Goal: Find contact information: Find contact information

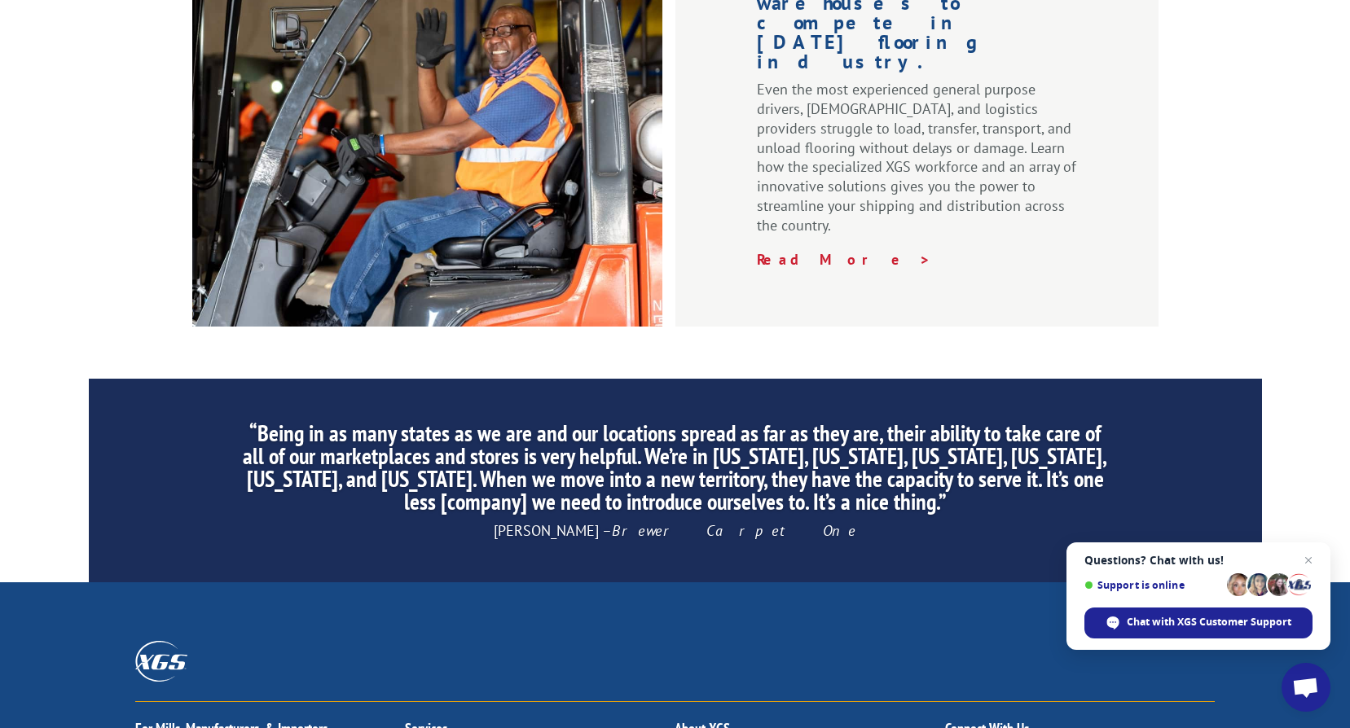
scroll to position [2496, 0]
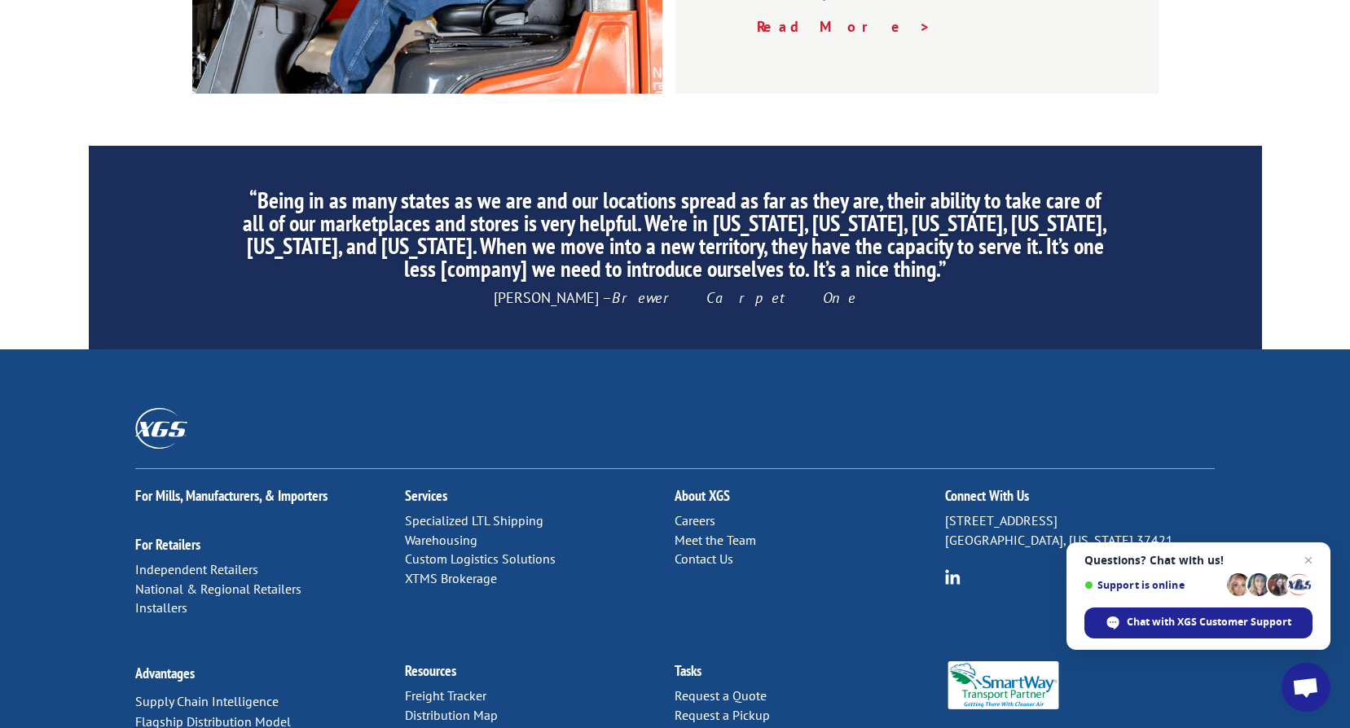
click at [720, 551] on link "Contact Us" at bounding box center [704, 559] width 59 height 16
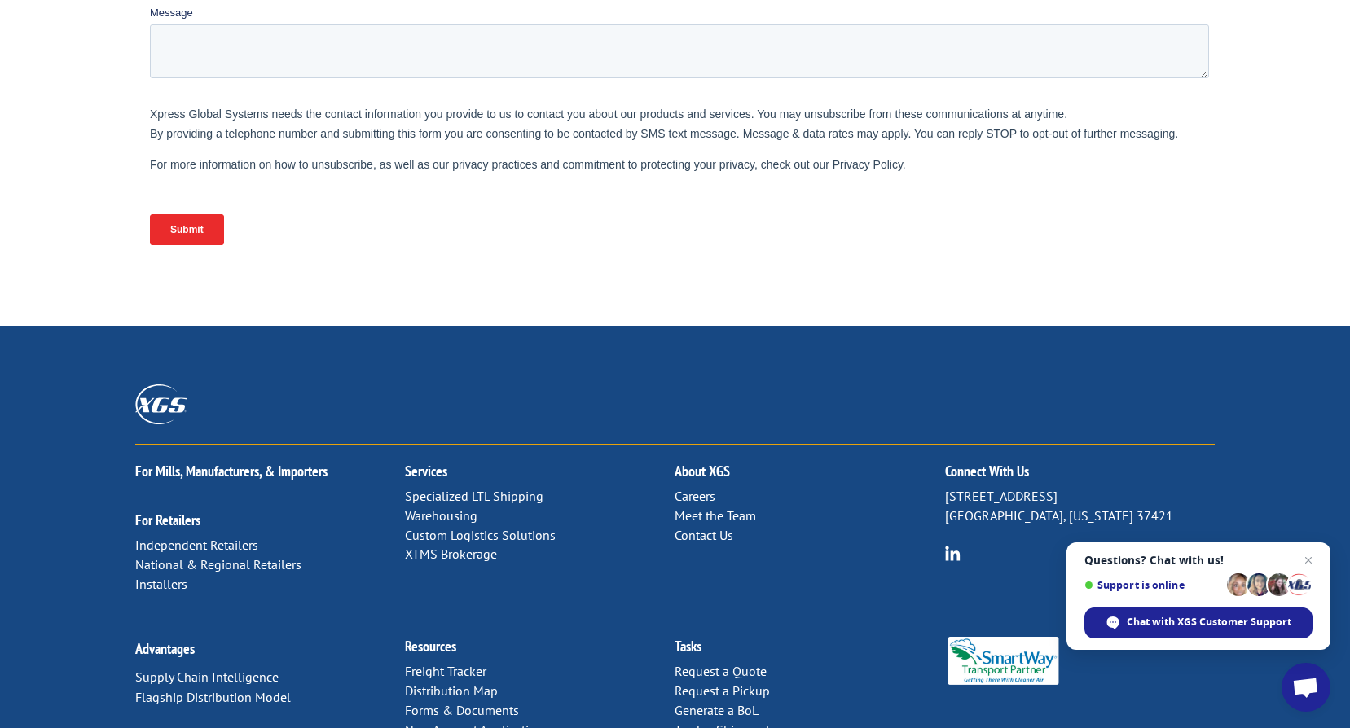
scroll to position [697, 0]
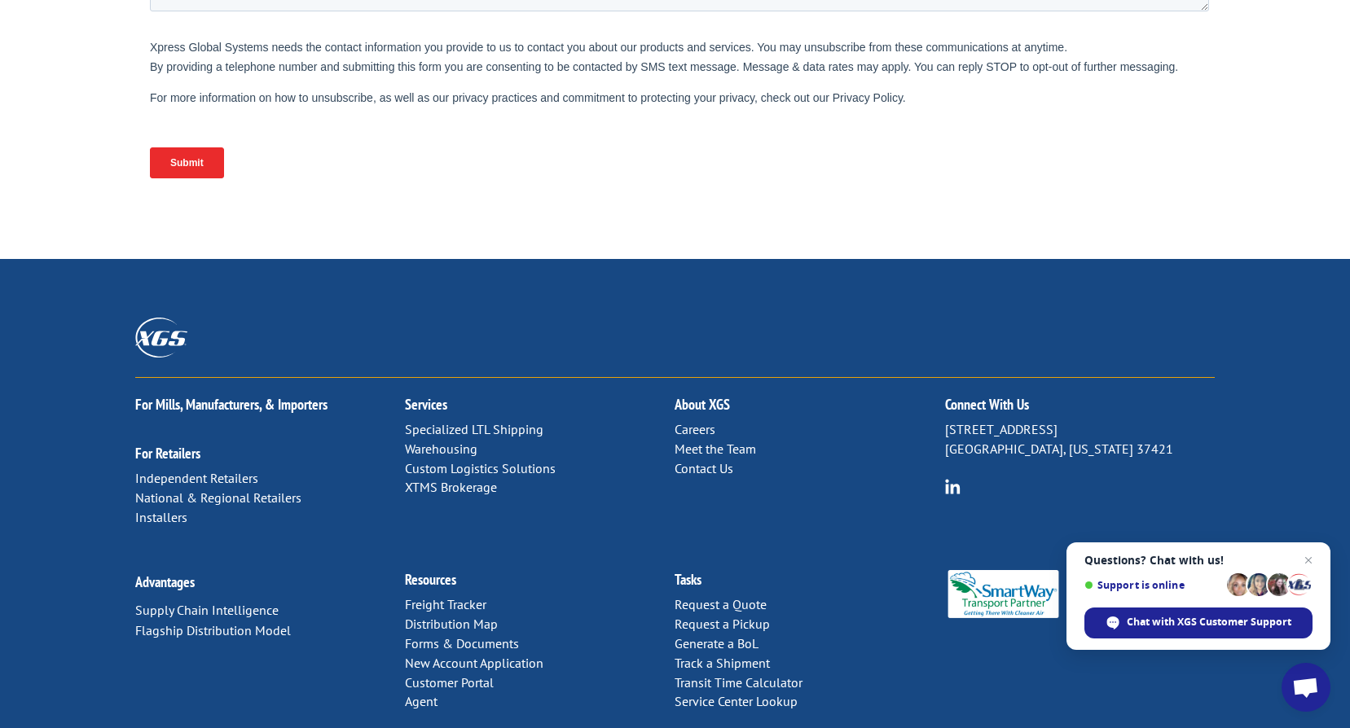
click at [710, 441] on link "Meet the Team" at bounding box center [715, 449] width 81 height 16
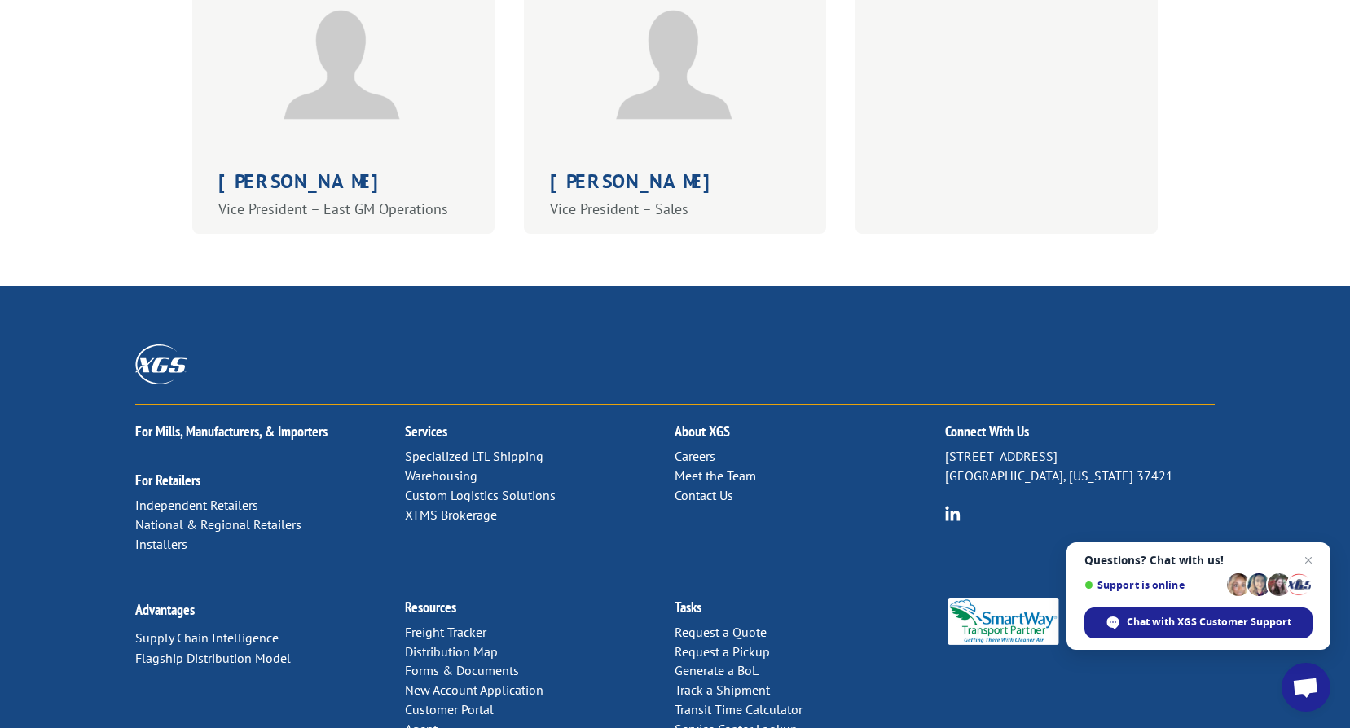
scroll to position [1369, 0]
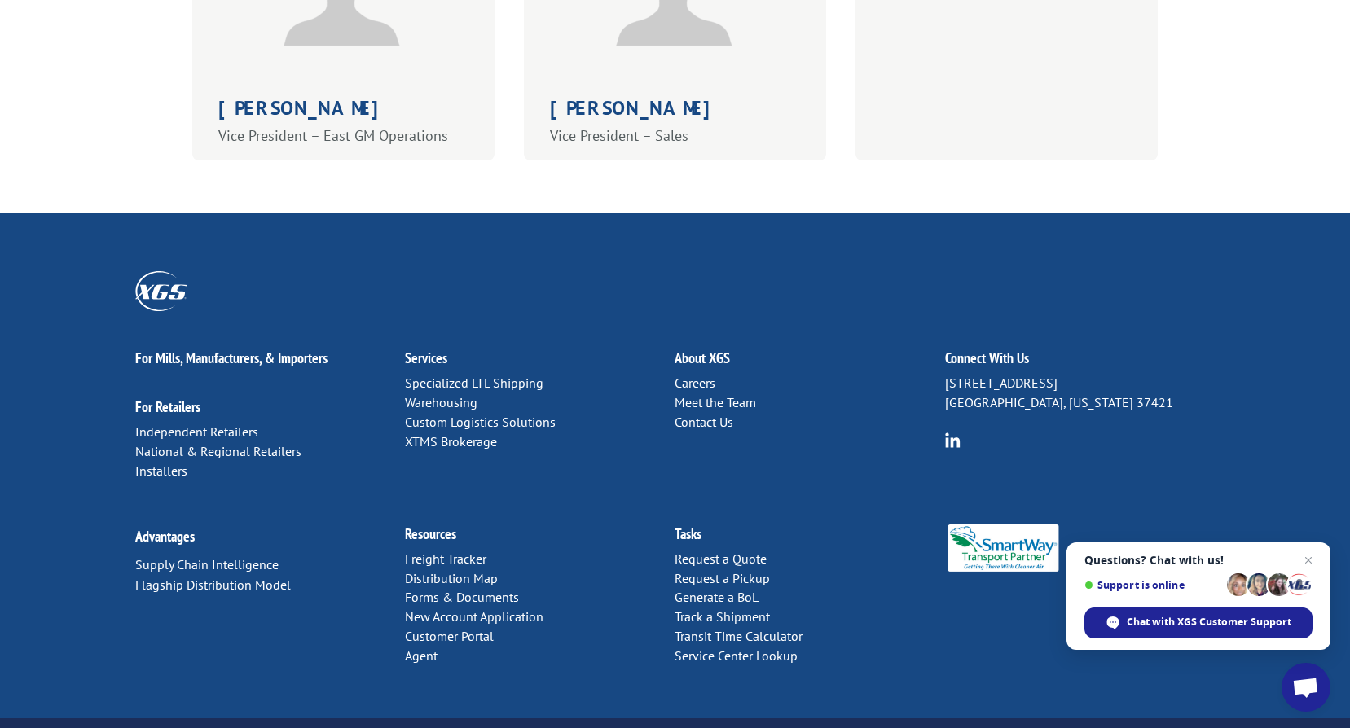
click at [458, 570] on link "Distribution Map" at bounding box center [451, 578] width 93 height 16
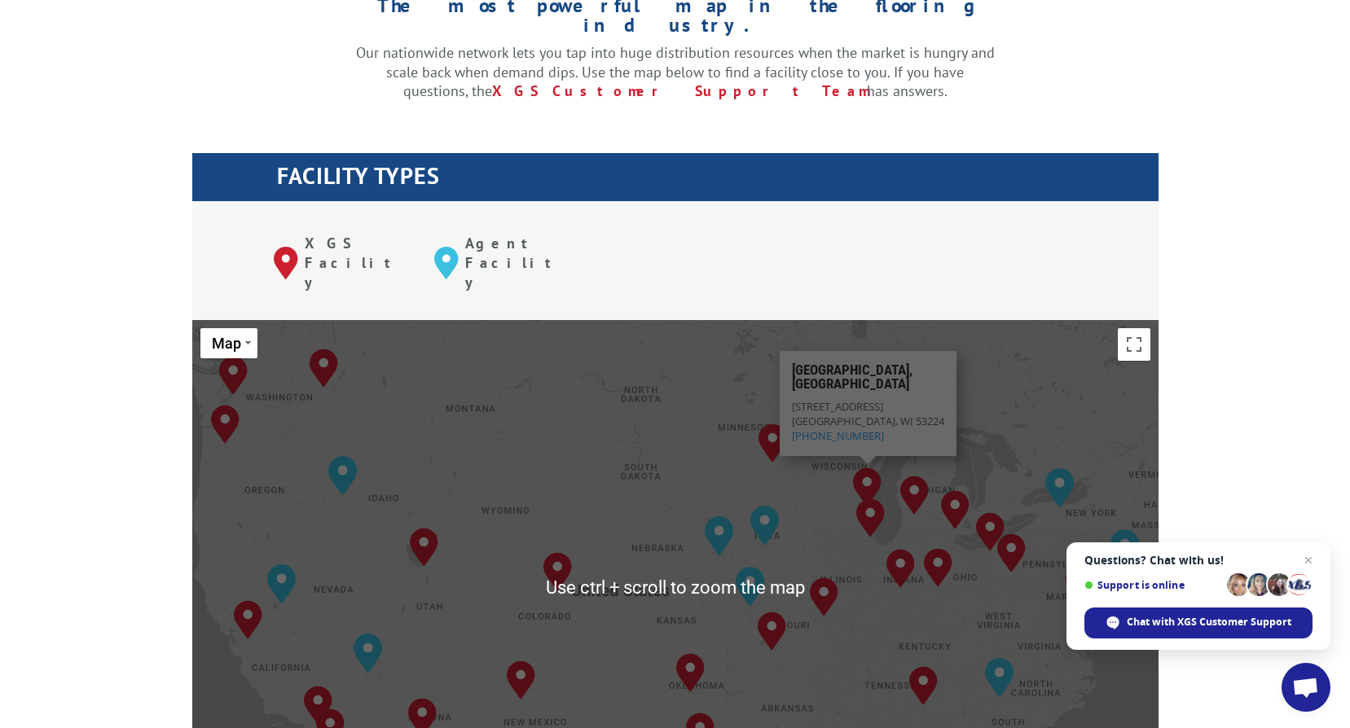
scroll to position [489, 0]
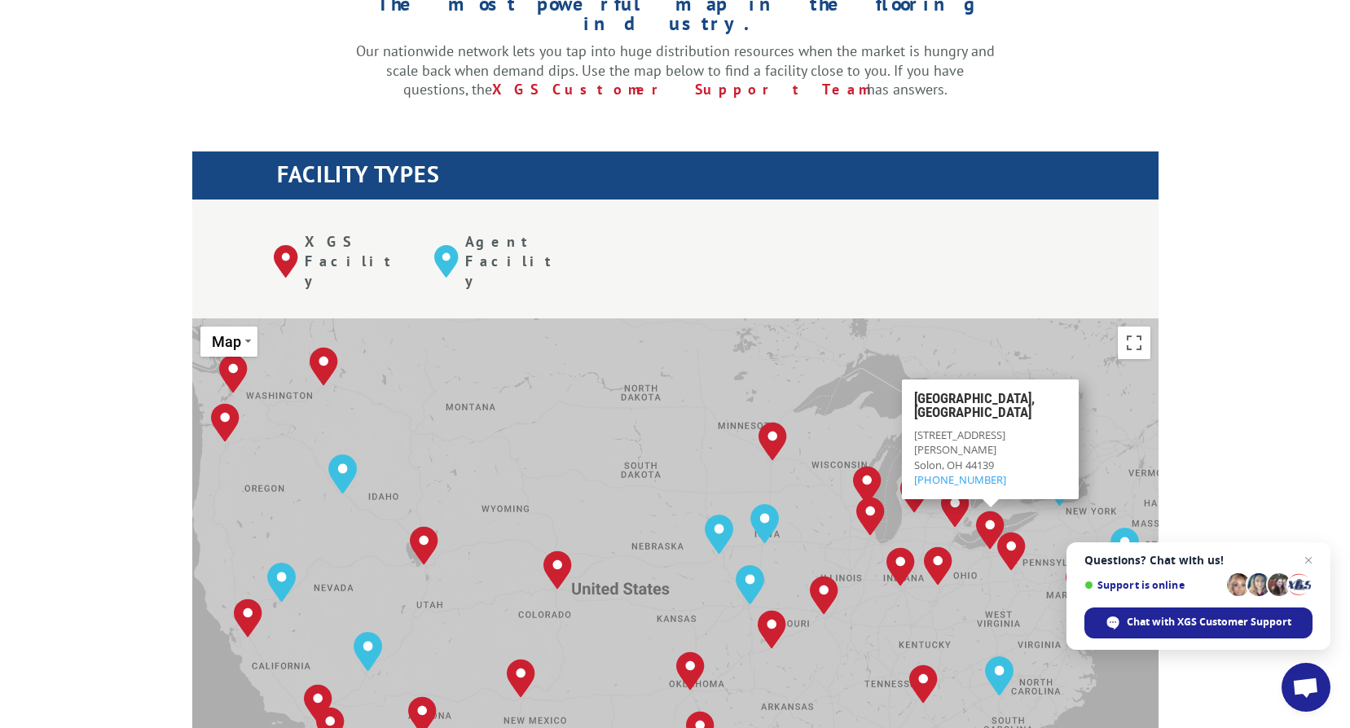
click at [979, 428] on p "6575 Davis Industrial Pkwy Solon, OH 44139 800-267-3007" at bounding box center [990, 457] width 152 height 59
click at [962, 392] on h3 "Cleveland, OH" at bounding box center [990, 410] width 152 height 36
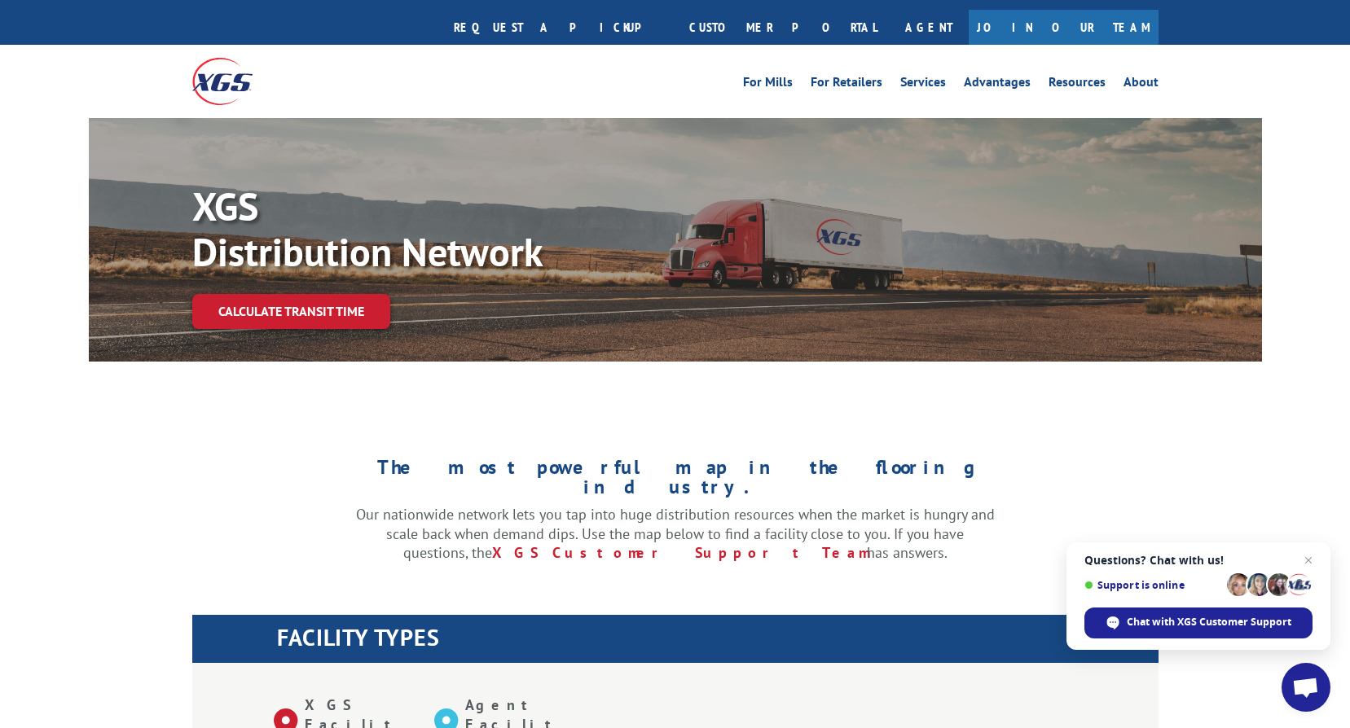
scroll to position [0, 0]
